Goal: Transaction & Acquisition: Purchase product/service

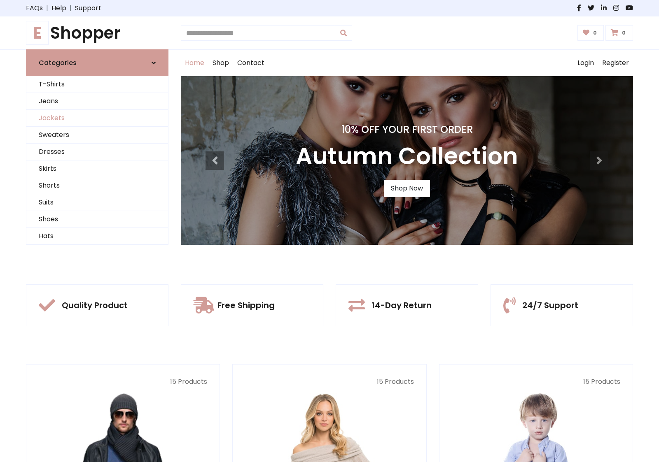
click at [97, 118] on link "Jackets" at bounding box center [97, 118] width 142 height 17
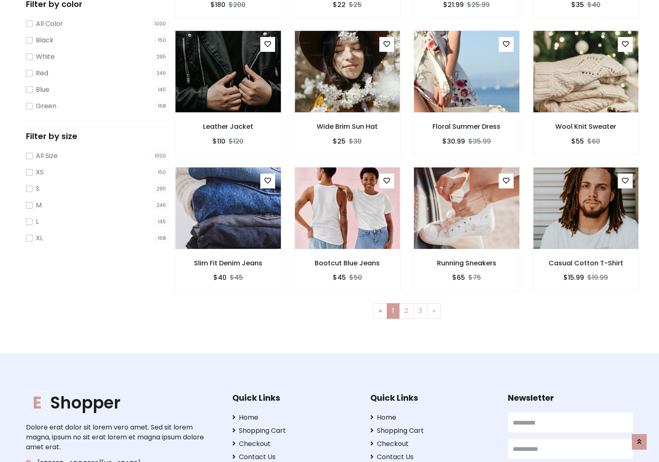
scroll to position [372, 0]
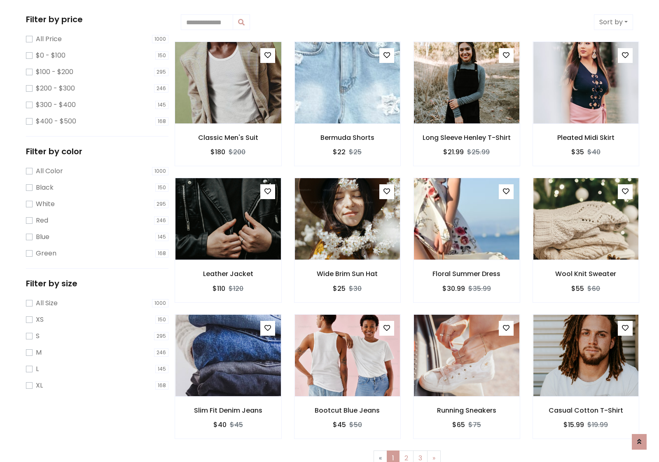
scroll to position [0, 0]
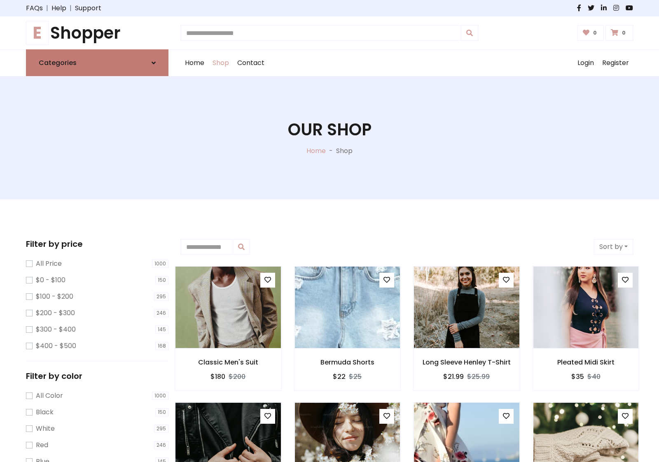
click at [97, 63] on link "Categories" at bounding box center [97, 62] width 142 height 27
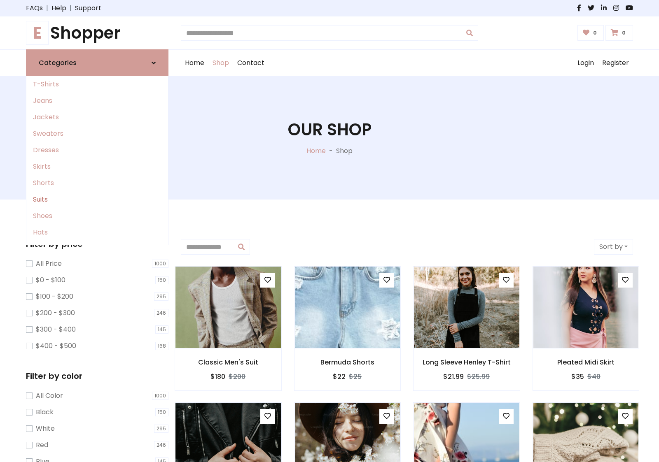
click at [97, 200] on link "Suits" at bounding box center [97, 199] width 142 height 16
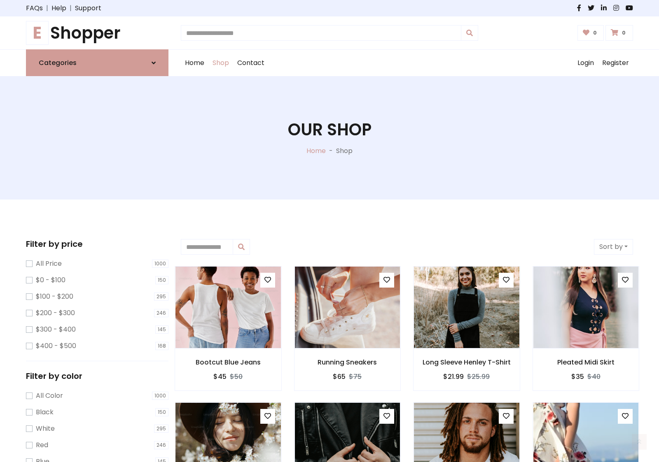
scroll to position [455, 0]
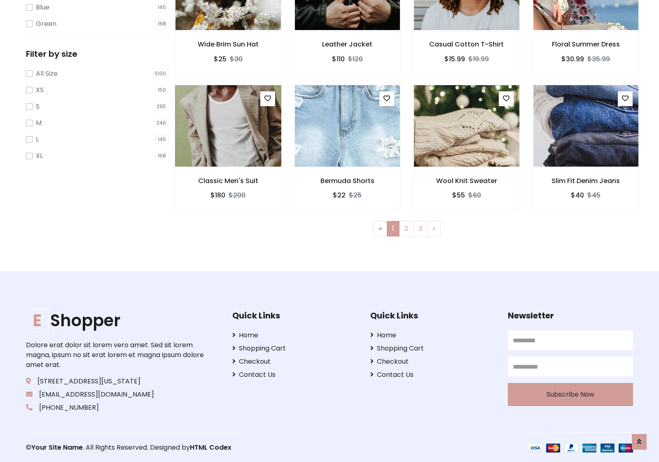
click at [228, 126] on img at bounding box center [228, 126] width 126 height 198
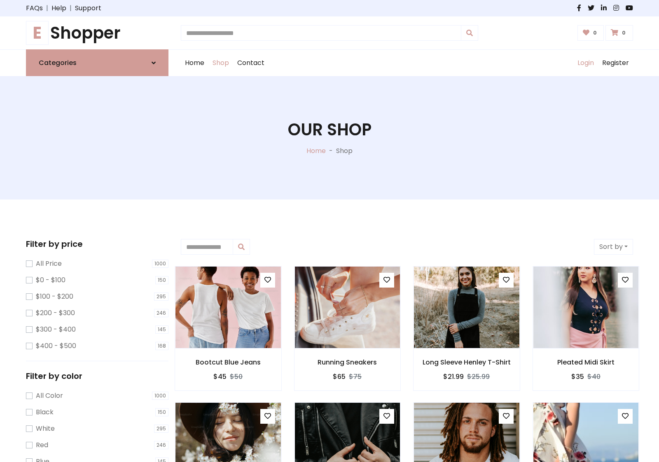
click at [585, 63] on link "Login" at bounding box center [585, 63] width 25 height 26
click at [154, 63] on icon at bounding box center [154, 63] width 4 height 7
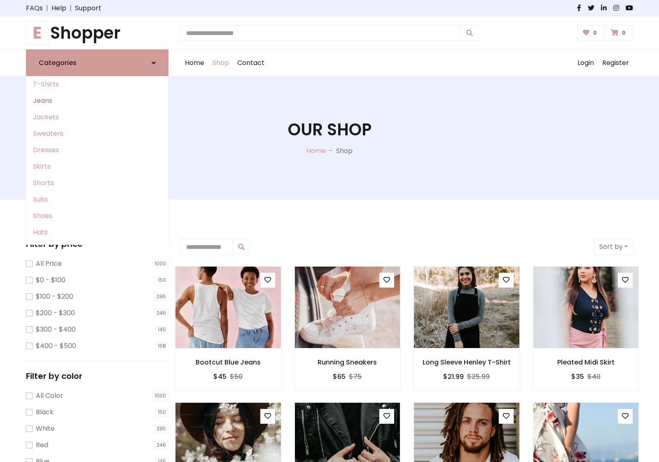
click at [97, 101] on link "Jeans" at bounding box center [97, 101] width 142 height 16
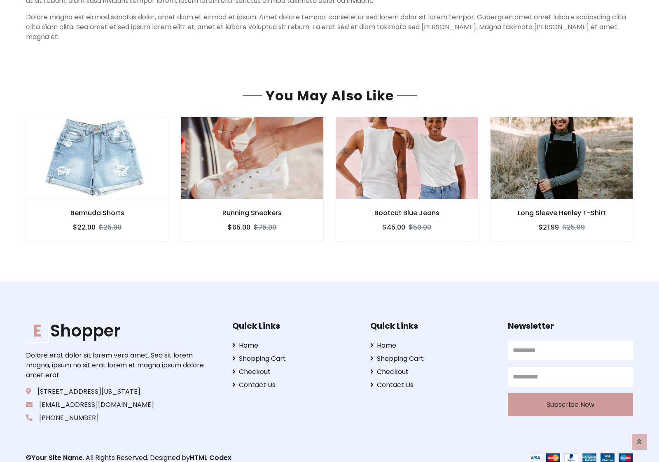
scroll to position [665, 0]
